Goal: Task Accomplishment & Management: Manage account settings

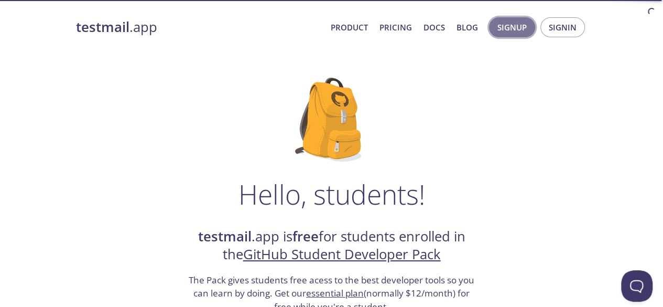
click at [533, 29] on button "Signup" at bounding box center [512, 27] width 46 height 20
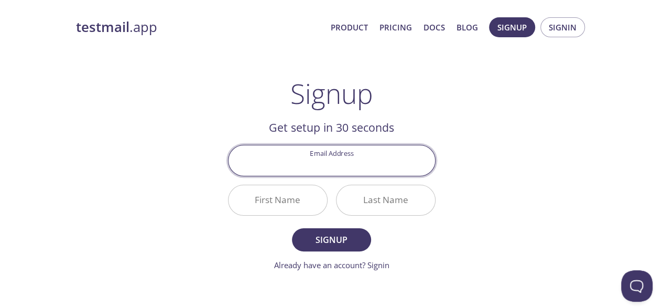
click at [351, 166] on input "Email Address" at bounding box center [332, 160] width 207 height 30
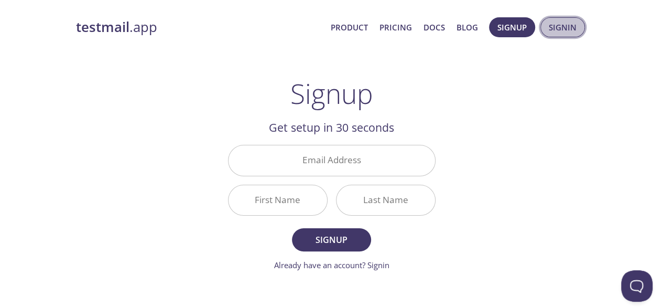
click at [553, 26] on span "Signin" at bounding box center [563, 27] width 28 height 14
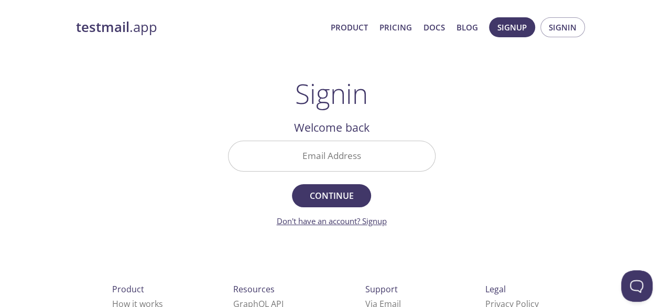
click at [374, 218] on link "Don't have an account? Signup" at bounding box center [332, 221] width 110 height 10
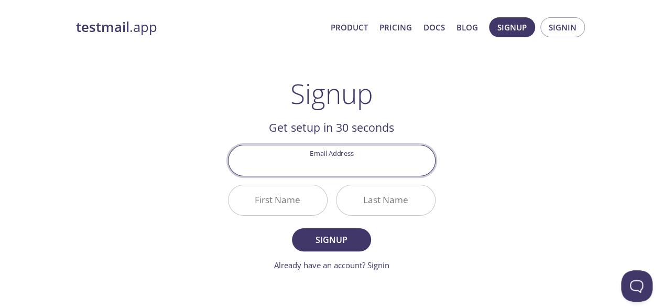
click at [357, 162] on input "Email Address" at bounding box center [332, 160] width 207 height 30
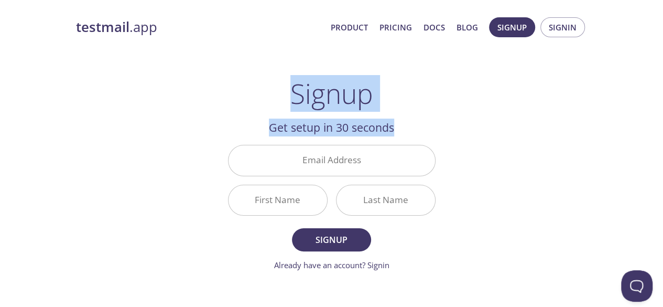
drag, startPoint x: 662, startPoint y: 85, endPoint x: 643, endPoint y: -15, distance: 102.4
click at [643, 0] on html "testmail .app Product Pricing Docs Blog Signup Signin Signup Get setup in 30 se…" at bounding box center [331, 237] width 663 height 475
click at [498, 136] on div "testmail .app Product Pricing Docs Blog Signup Signin Signup Get setup in 30 se…" at bounding box center [331, 250] width 537 height 481
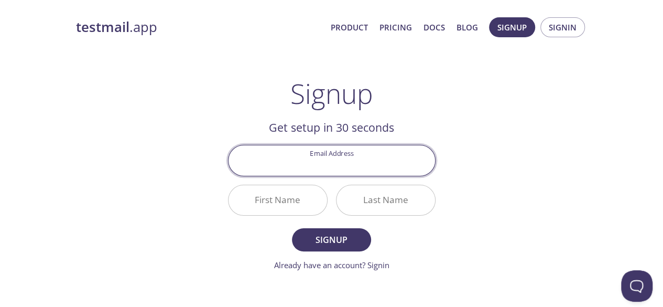
click at [332, 162] on input "Email Address" at bounding box center [332, 160] width 207 height 30
type input "2"
paste input "[EMAIL_ADDRESS][DOMAIN_NAME]"
type input "[EMAIL_ADDRESS][DOMAIN_NAME]"
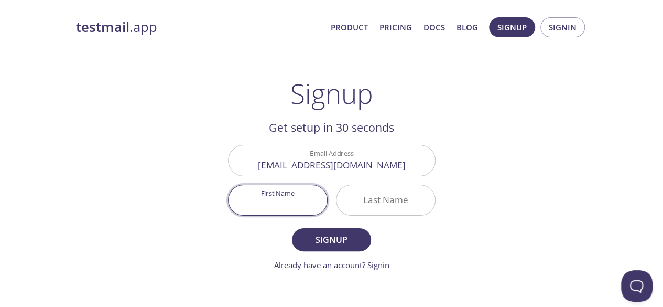
click at [288, 212] on input "First Name" at bounding box center [278, 200] width 99 height 30
type input "Axiom"
click at [400, 196] on input "Last Name" at bounding box center [386, 200] width 99 height 30
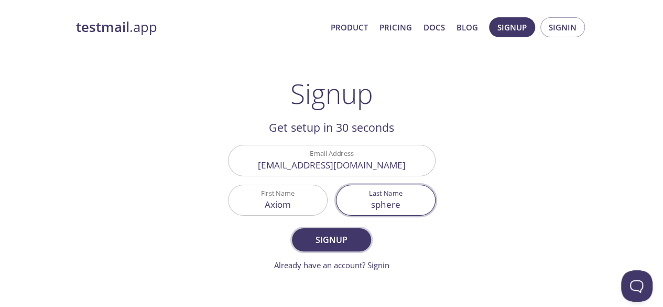
type input "sphere"
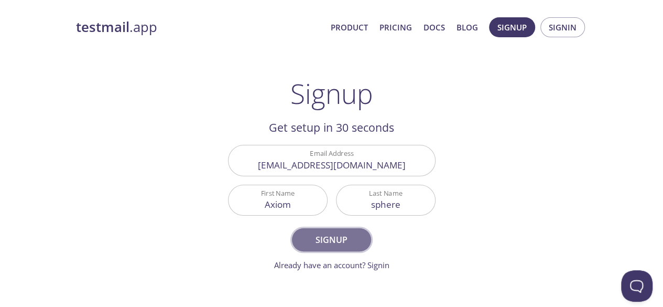
click at [335, 236] on span "Signup" at bounding box center [332, 239] width 56 height 15
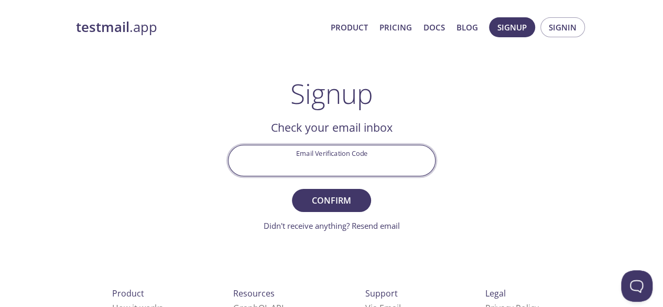
click at [343, 158] on input "Email Verification Code" at bounding box center [332, 160] width 207 height 30
paste input "8FQBQAT"
type input "8FQBQAT"
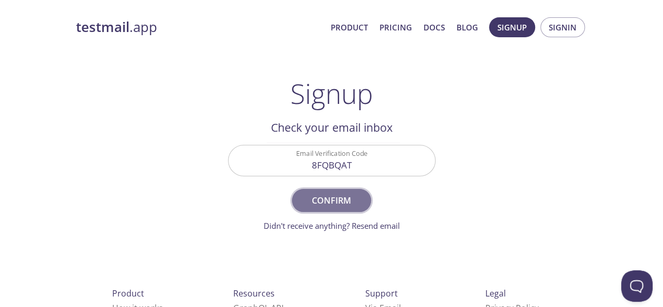
click at [336, 205] on span "Confirm" at bounding box center [332, 200] width 56 height 15
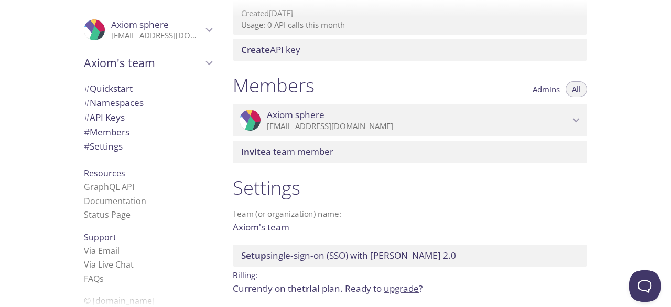
scroll to position [402, 0]
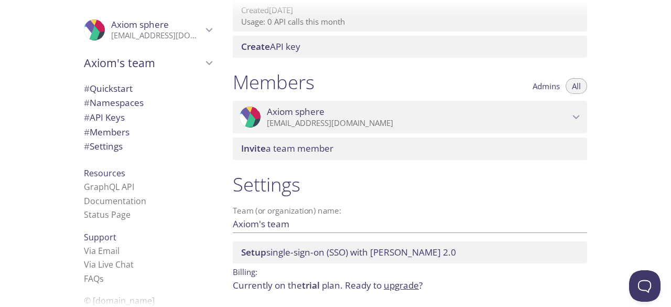
click at [313, 287] on span "trial" at bounding box center [311, 285] width 18 height 12
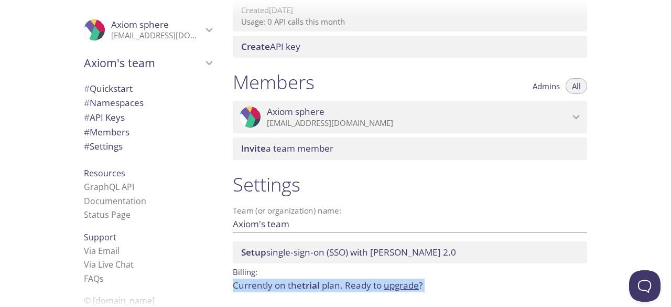
click at [313, 287] on span "trial" at bounding box center [311, 285] width 18 height 12
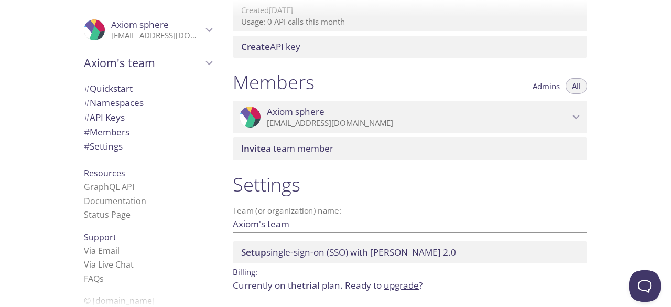
click at [338, 178] on h1 "Settings" at bounding box center [410, 185] width 354 height 24
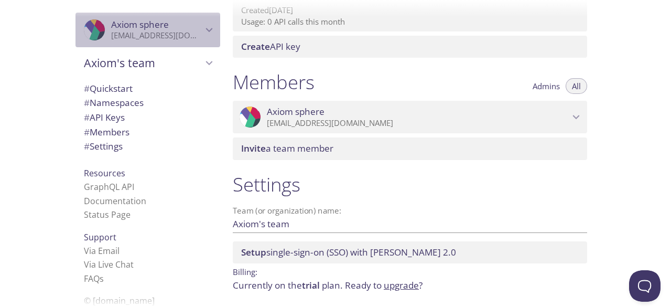
click at [203, 37] on div ".cls-1 { fill: #6d5ca8; } .cls-2 { fill: #3fc191; } .cls-3 { fill: #3b4752; } .…" at bounding box center [148, 30] width 145 height 35
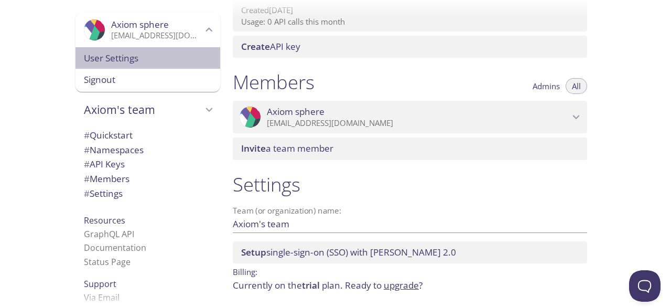
click at [109, 65] on div "User Settings" at bounding box center [148, 58] width 145 height 22
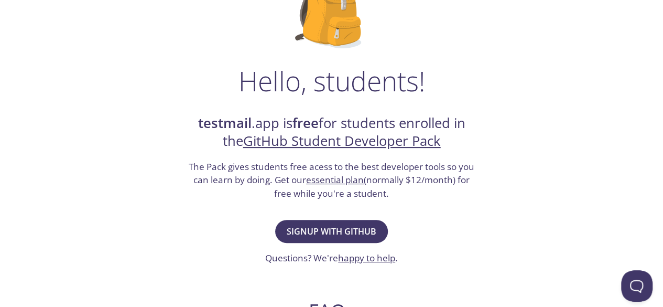
scroll to position [114, 0]
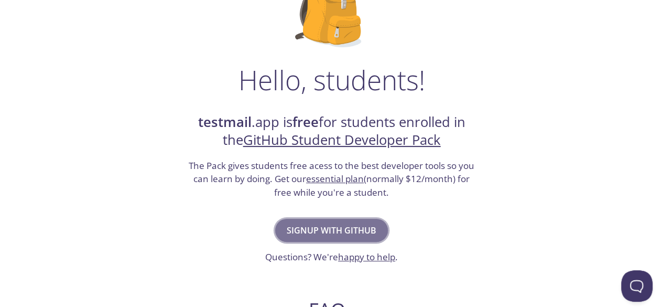
click at [345, 228] on span "Signup with GitHub" at bounding box center [332, 230] width 90 height 15
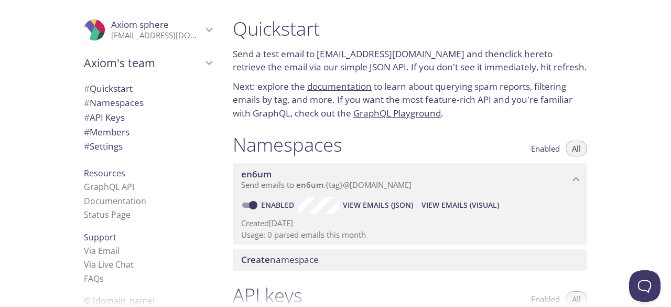
click at [331, 88] on link "documentation" at bounding box center [339, 86] width 64 height 12
drag, startPoint x: 179, startPoint y: 15, endPoint x: 170, endPoint y: 32, distance: 19.0
click at [170, 32] on div ".cls-1 { fill: #6d5ca8; } .cls-2 { fill: #3fc191; } .cls-3 { fill: #3b4752; } .…" at bounding box center [335, 153] width 671 height 307
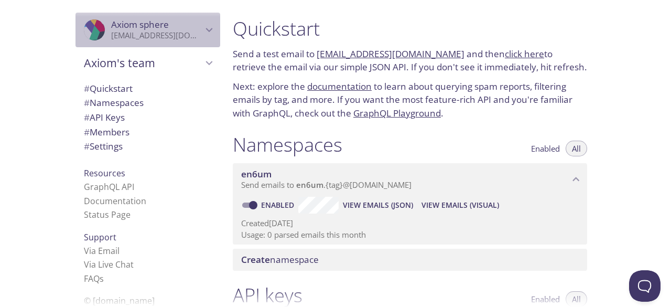
click at [170, 32] on p "[EMAIL_ADDRESS][DOMAIN_NAME]" at bounding box center [156, 35] width 91 height 10
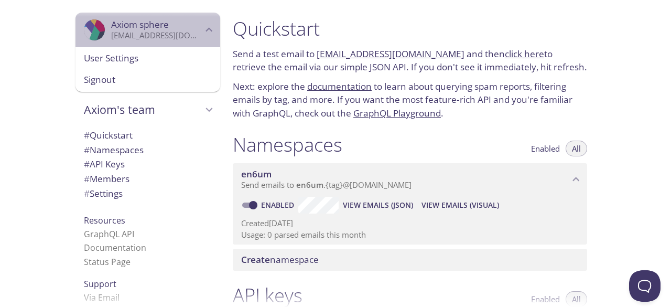
click at [170, 32] on p "[EMAIL_ADDRESS][DOMAIN_NAME]" at bounding box center [156, 35] width 91 height 10
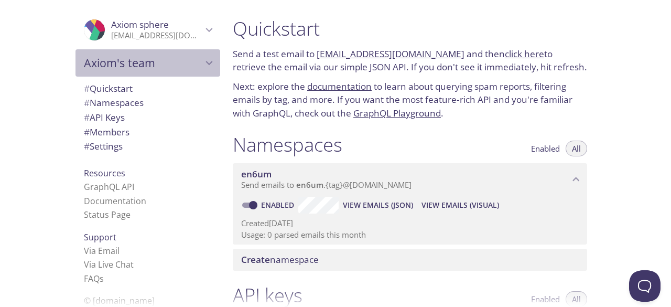
click at [178, 73] on div "Axiom's team" at bounding box center [148, 62] width 145 height 27
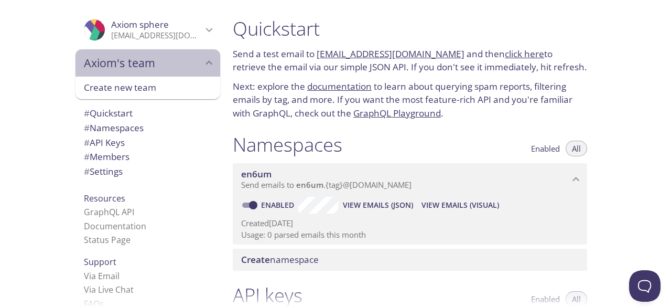
click at [178, 73] on div "Axiom's team" at bounding box center [148, 62] width 145 height 27
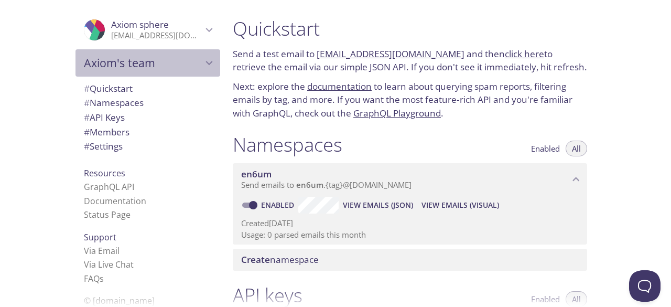
click at [178, 73] on div "Axiom's team" at bounding box center [148, 62] width 145 height 27
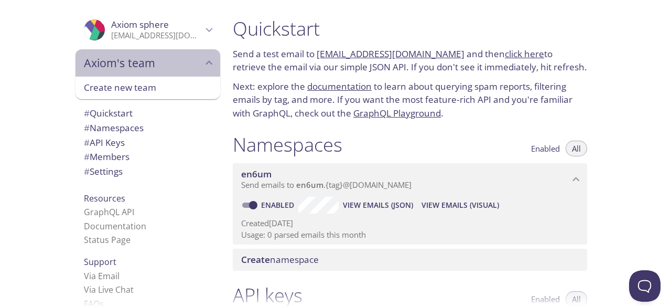
click at [178, 73] on div "Axiom's team" at bounding box center [148, 62] width 145 height 27
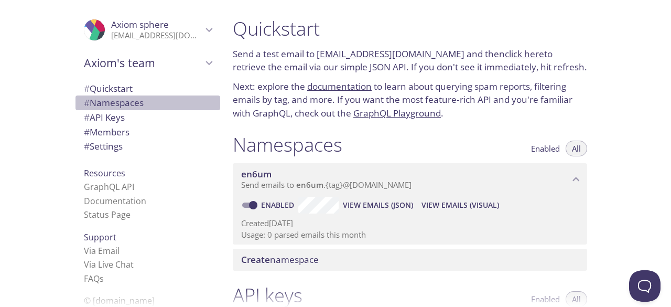
click at [125, 104] on span "# Namespaces" at bounding box center [114, 102] width 60 height 12
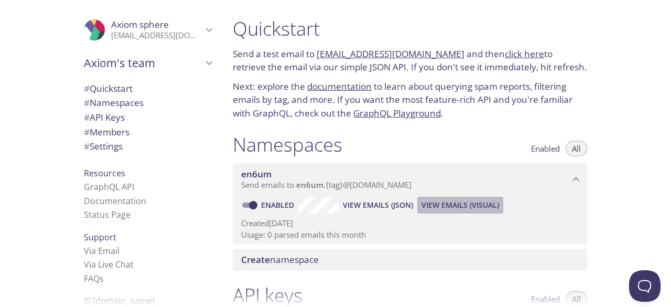
click at [460, 211] on span "View Emails (Visual)" at bounding box center [461, 205] width 78 height 13
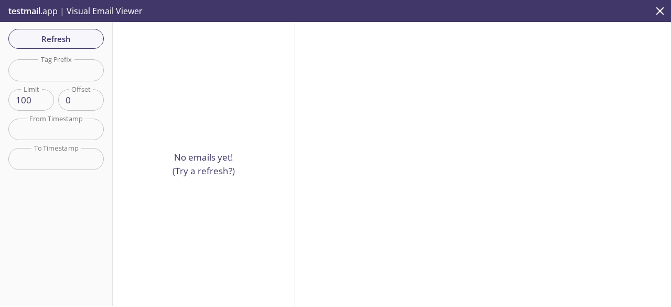
click at [192, 168] on p "No emails yet! (Try a refresh?)" at bounding box center [204, 163] width 62 height 27
click at [69, 49] on div "Refresh Filters Tag Prefix Tag Prefix Limit 100 Limit Offset 0 Offset From Time…" at bounding box center [56, 164] width 113 height 284
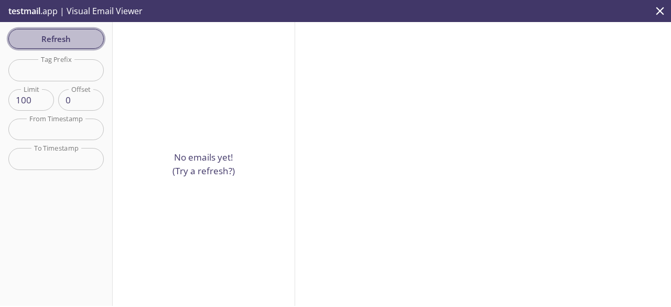
click at [69, 48] on button "Refresh" at bounding box center [55, 39] width 95 height 20
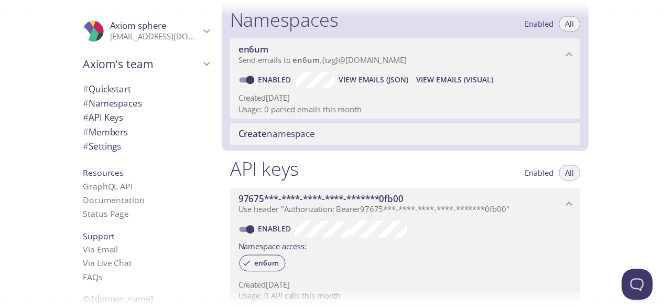
scroll to position [132, 0]
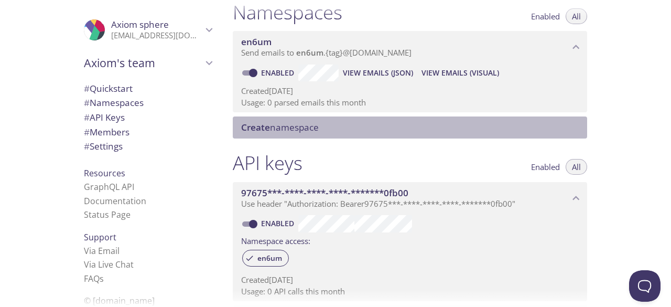
click at [457, 129] on span "Create namespace" at bounding box center [412, 128] width 342 height 12
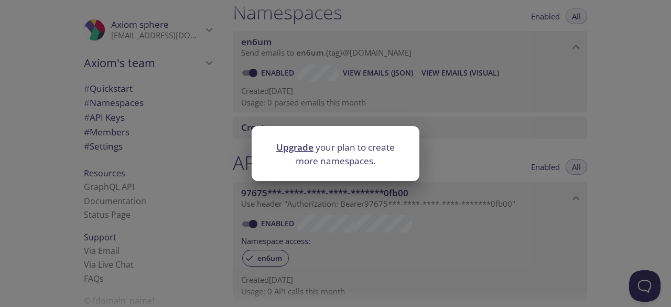
click at [457, 129] on div "Upgrade your plan to create more namespaces." at bounding box center [335, 153] width 671 height 307
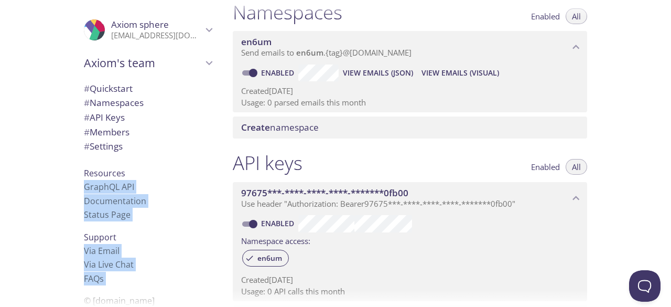
drag, startPoint x: 545, startPoint y: 14, endPoint x: 542, endPoint y: 19, distance: 6.1
click at [542, 19] on div ".cls-1 { fill: #6d5ca8; } .cls-2 { fill: #3fc191; } .cls-3 { fill: #3b4752; } .…" at bounding box center [335, 153] width 671 height 307
click at [542, 16] on span "Enabled" at bounding box center [545, 16] width 29 height 0
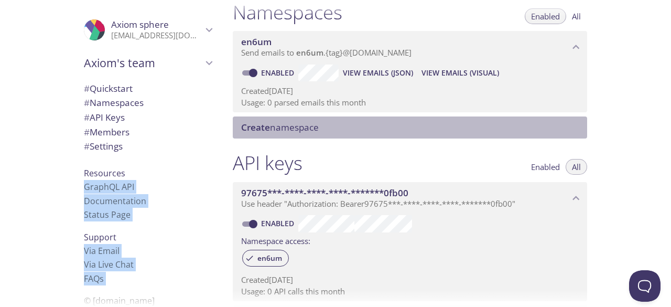
click at [475, 122] on span "Create namespace" at bounding box center [412, 128] width 342 height 12
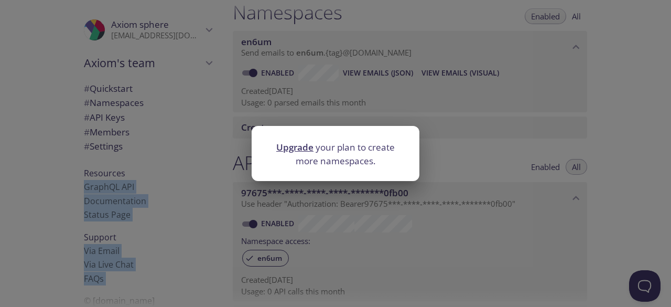
click at [291, 150] on link "Upgrade" at bounding box center [294, 147] width 37 height 12
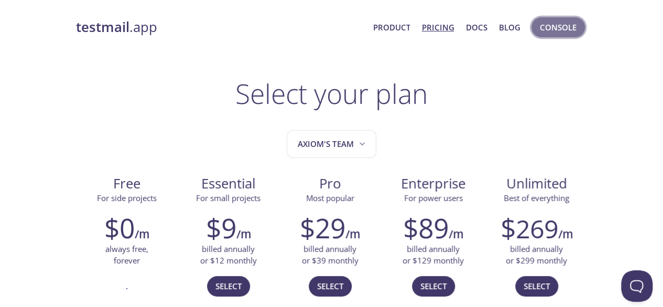
click at [537, 21] on button "Console" at bounding box center [558, 27] width 53 height 20
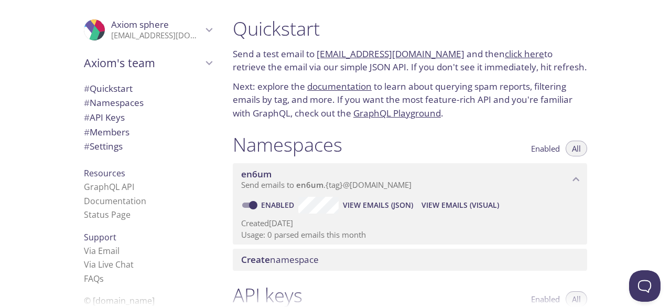
click at [133, 102] on span "# Namespaces" at bounding box center [114, 102] width 60 height 12
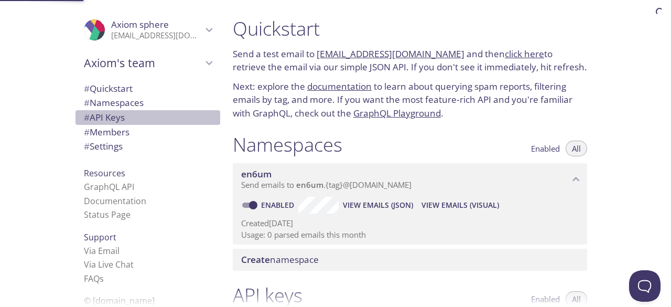
click at [122, 114] on span "# API Keys" at bounding box center [148, 118] width 128 height 14
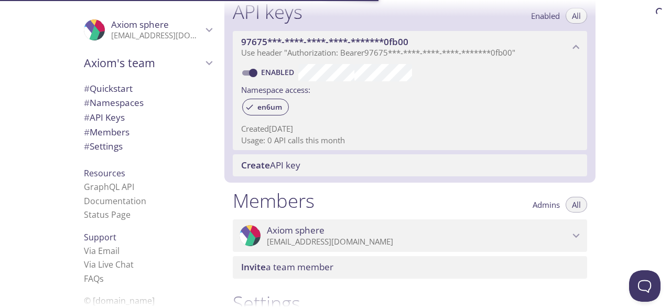
scroll to position [283, 0]
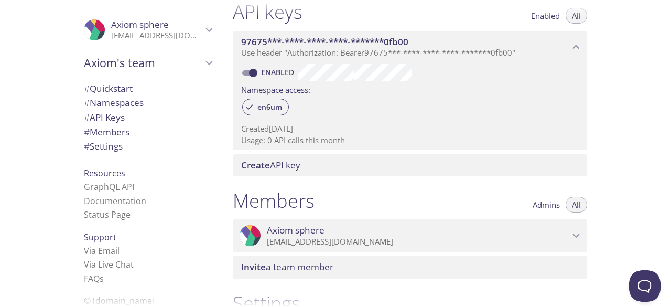
click at [112, 119] on span "# API Keys" at bounding box center [104, 117] width 41 height 12
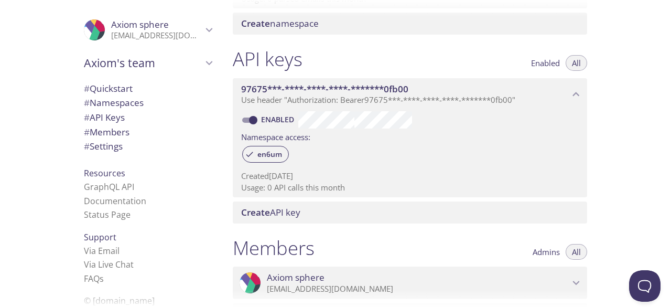
scroll to position [236, 0]
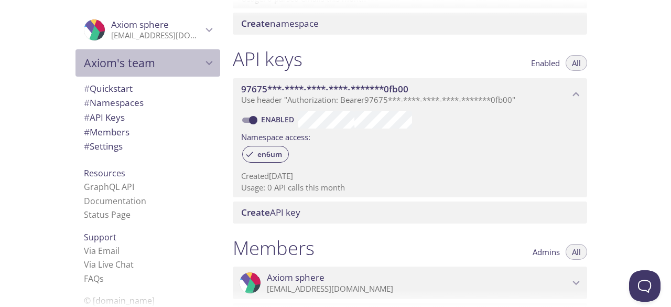
click at [130, 63] on span "Axiom's team" at bounding box center [143, 63] width 119 height 15
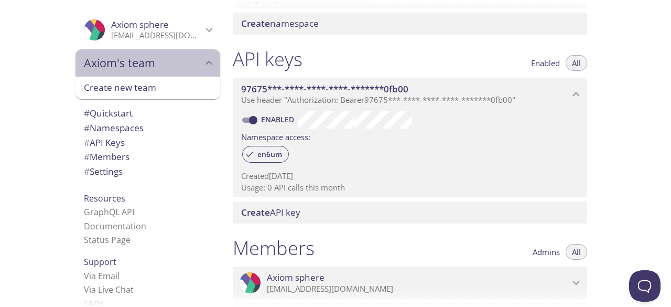
click at [149, 62] on span "Axiom's team" at bounding box center [143, 63] width 119 height 15
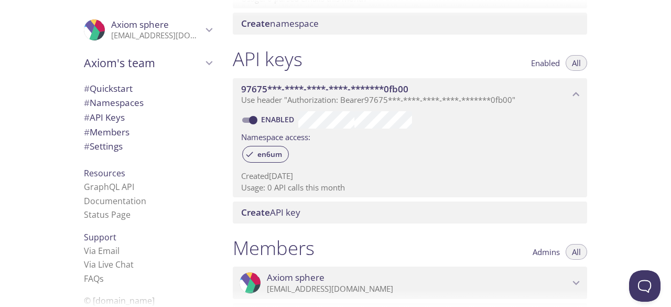
scroll to position [0, 0]
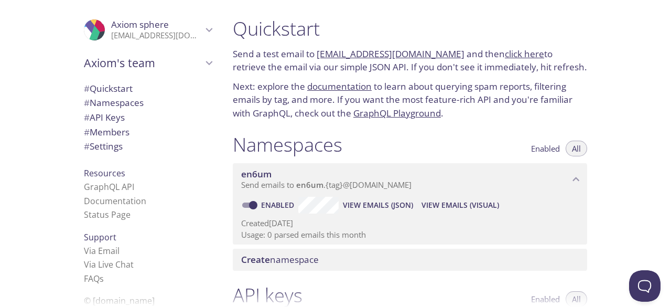
click at [505, 51] on link "click here" at bounding box center [524, 54] width 39 height 12
click at [391, 54] on link "[EMAIL_ADDRESS][DOMAIN_NAME]" at bounding box center [391, 54] width 148 height 12
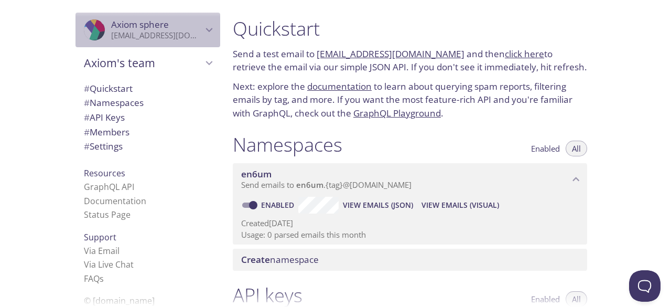
click at [97, 37] on icon "Axiom sphere" at bounding box center [109, 34] width 25 height 10
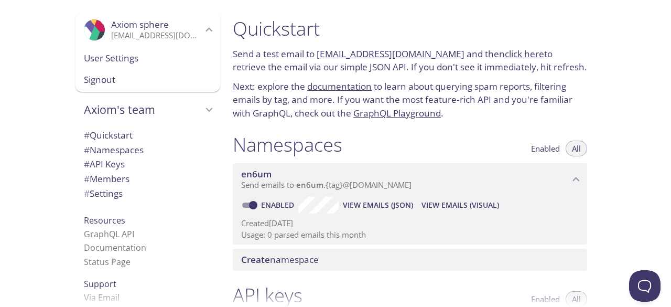
click at [126, 62] on span "User Settings" at bounding box center [148, 58] width 128 height 14
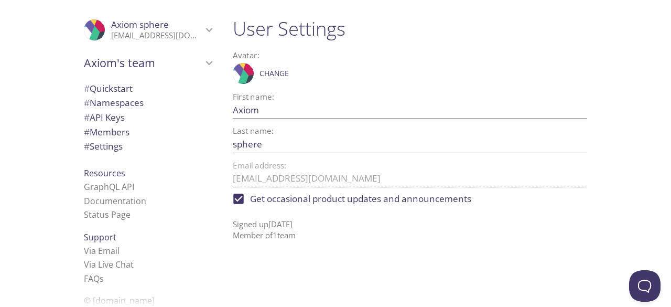
scroll to position [5, 0]
